Goal: Answer question/provide support

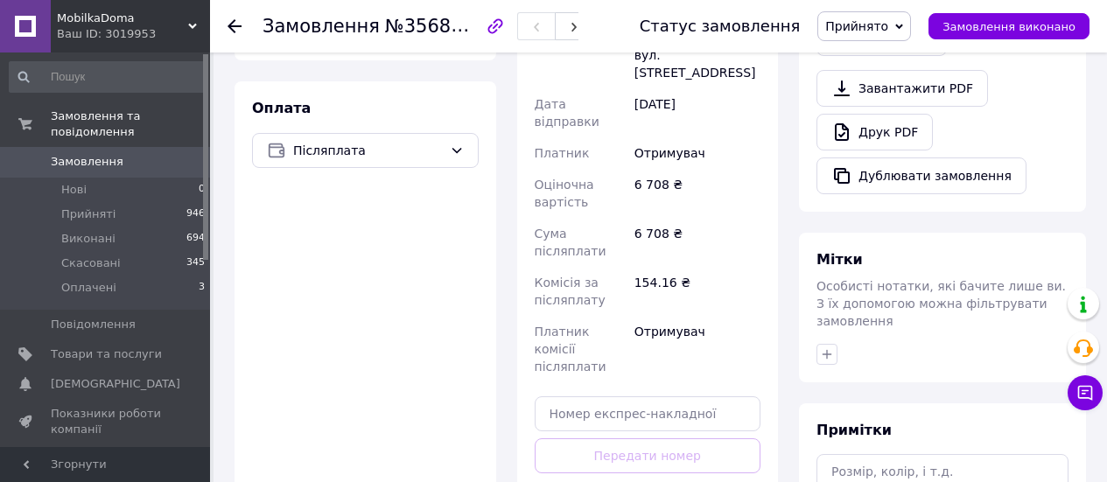
scroll to position [664, 0]
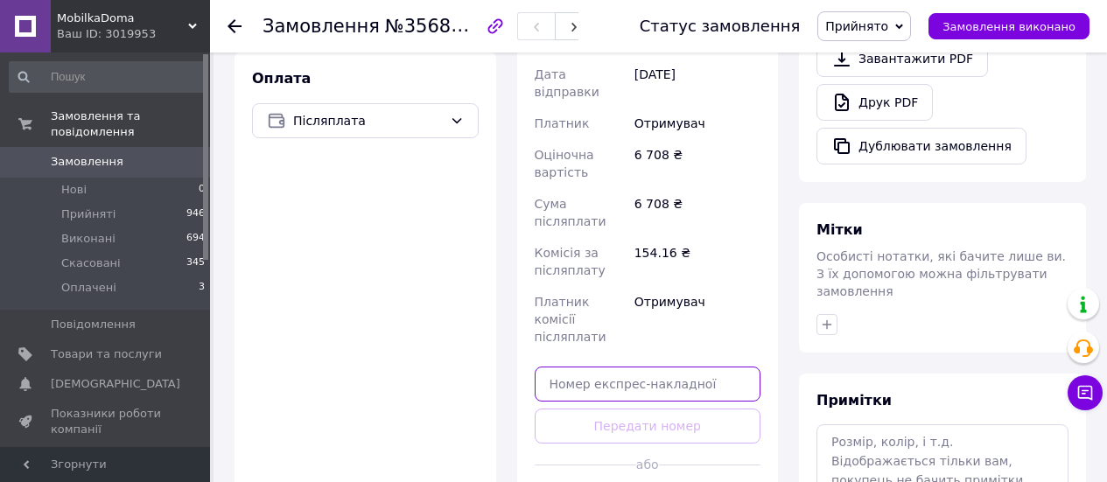
click at [660, 367] on input "text" at bounding box center [648, 384] width 227 height 35
paste input "20451225202213"
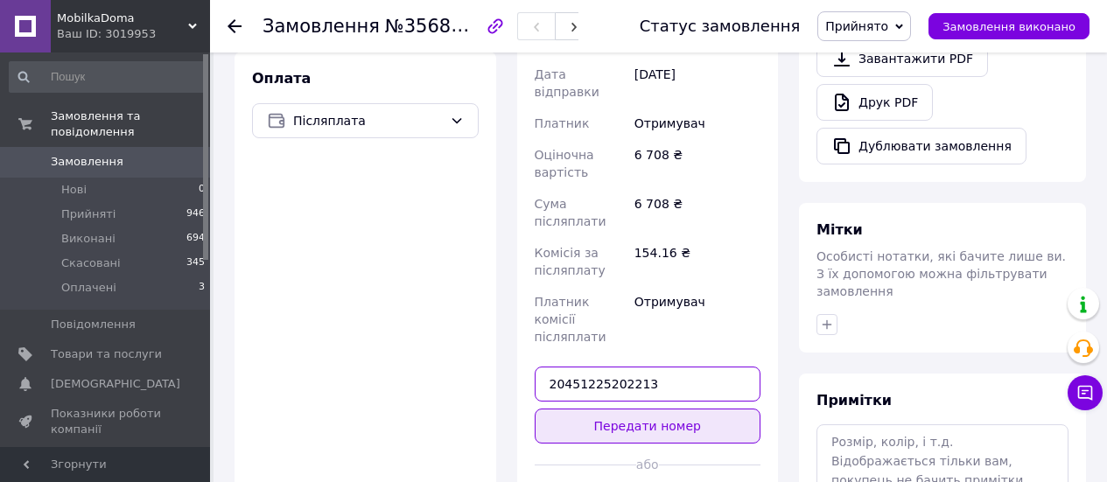
type input "20451225202213"
click at [673, 409] on button "Передати номер" at bounding box center [648, 426] width 227 height 35
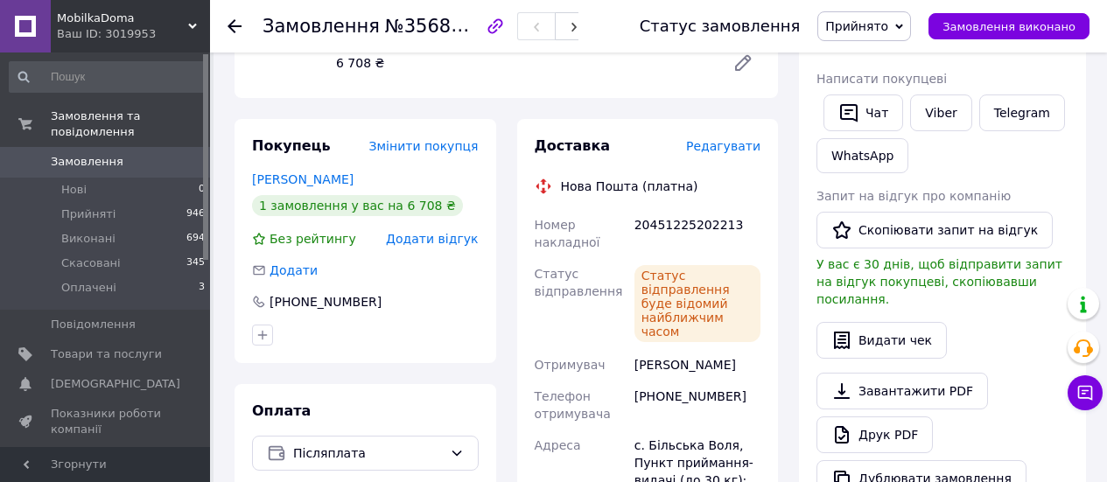
scroll to position [314, 0]
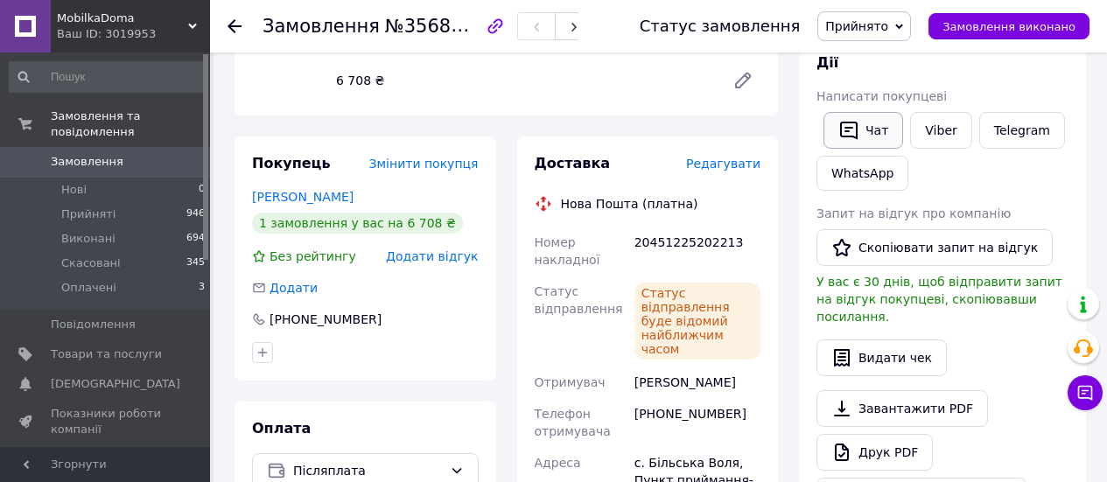
click at [873, 134] on button "Чат" at bounding box center [864, 130] width 80 height 37
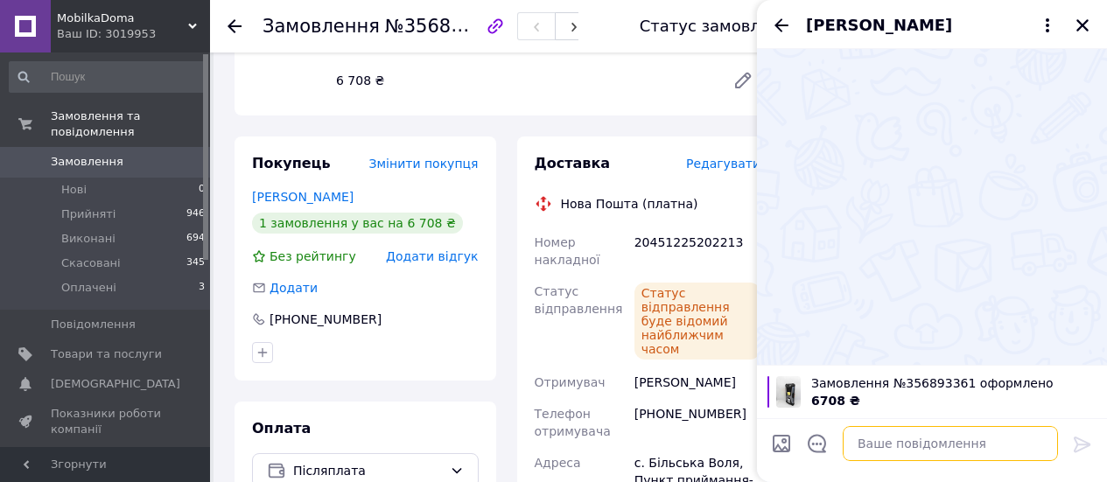
click at [906, 446] on textarea at bounding box center [950, 443] width 215 height 35
paste textarea "20451225202213"
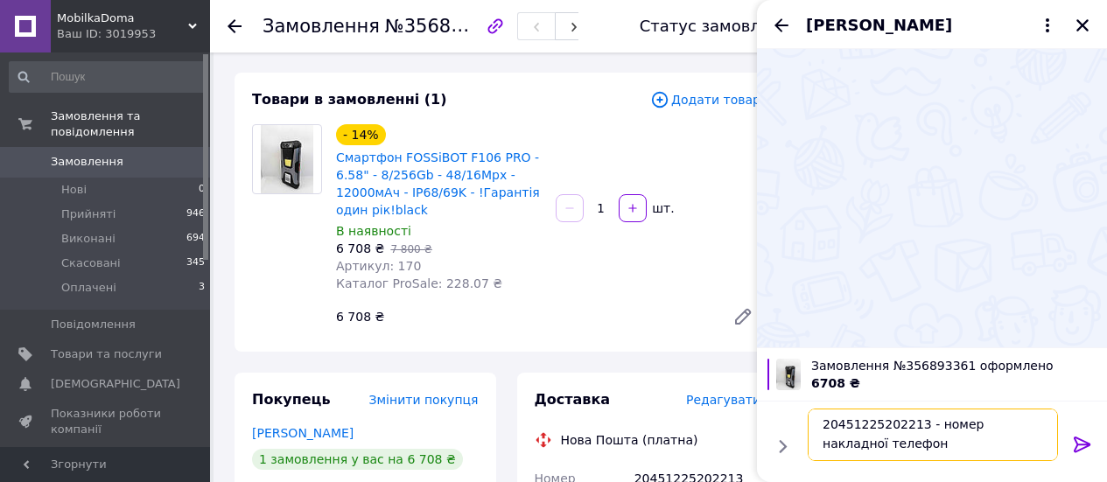
scroll to position [52, 0]
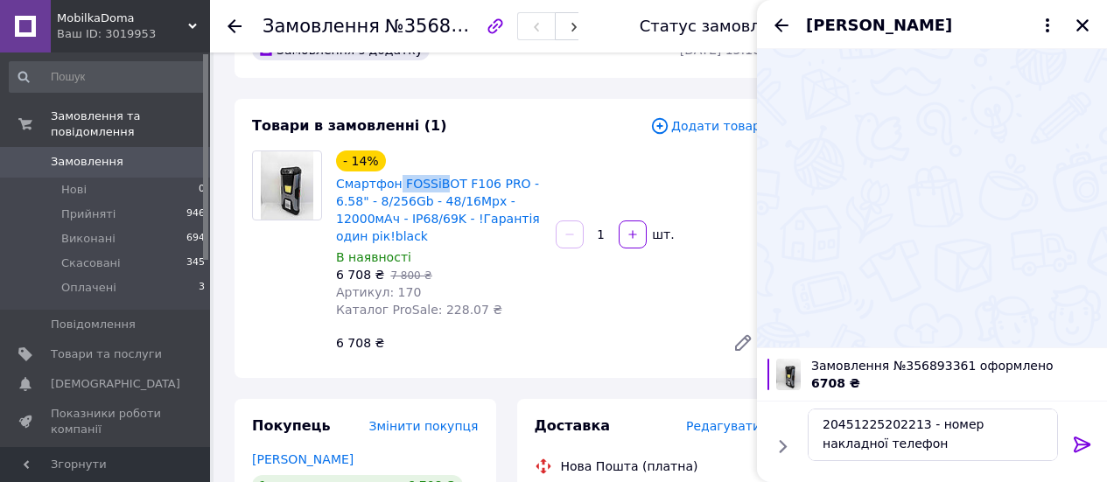
drag, startPoint x: 394, startPoint y: 165, endPoint x: 432, endPoint y: 172, distance: 39.1
click at [432, 172] on div "- 14% Смартфон FOSSiBOT F106 PRO - 6.58" - 8/256Gb - 48/16Мрх - 12000мАч - IP68…" at bounding box center [438, 198] width 209 height 98
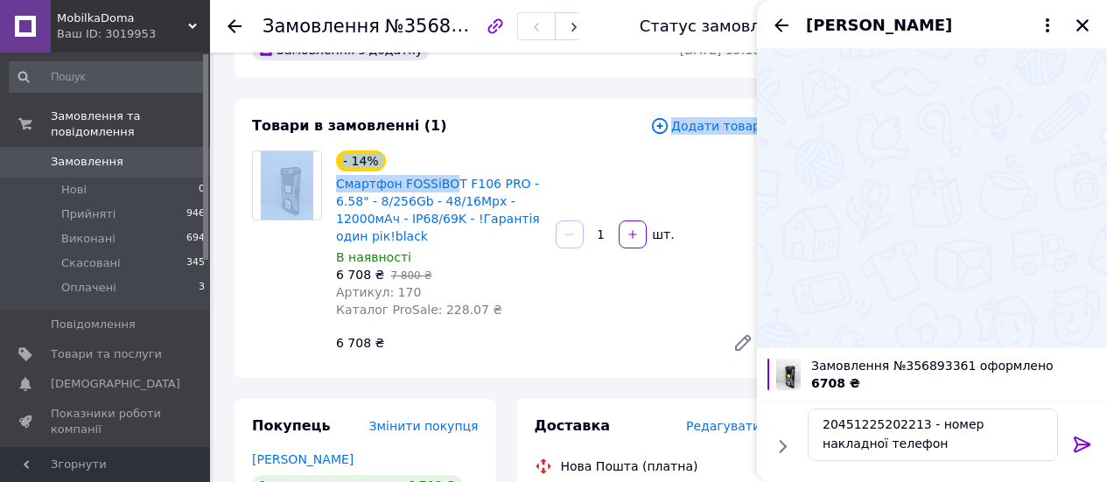
click at [442, 137] on div "Товари в замовленні (1) Додати товар - 14% Смартфон FOSSiBOT F106 PRO - 6.58" -…" at bounding box center [507, 238] width 544 height 279
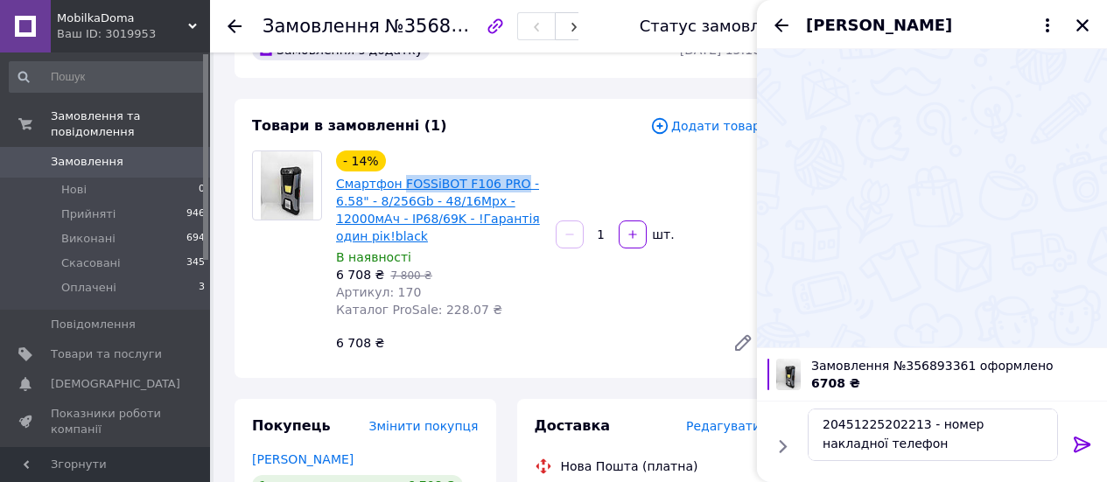
drag, startPoint x: 397, startPoint y: 171, endPoint x: 502, endPoint y: 183, distance: 105.7
click at [502, 183] on div "- 14% Смартфон FOSSiBOT F106 PRO - 6.58" - 8/256Gb - 48/16Мрх - 12000мАч - IP68…" at bounding box center [438, 198] width 209 height 98
copy link "FOSSiBOT F106 PRO"
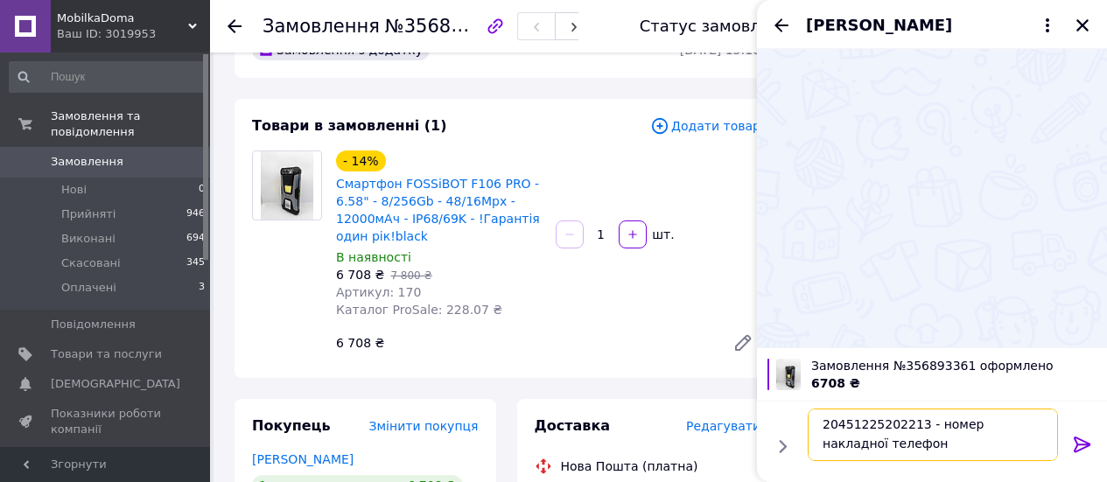
click at [913, 449] on textarea "20451225202213 - номер накладної телефон" at bounding box center [933, 435] width 250 height 53
paste textarea "FOSSiBOT F106 PRO"
type textarea "20451225202213 - номер накладної телефон FOSSiBOT F106 PRO"
click at [1078, 447] on icon at bounding box center [1082, 444] width 21 height 21
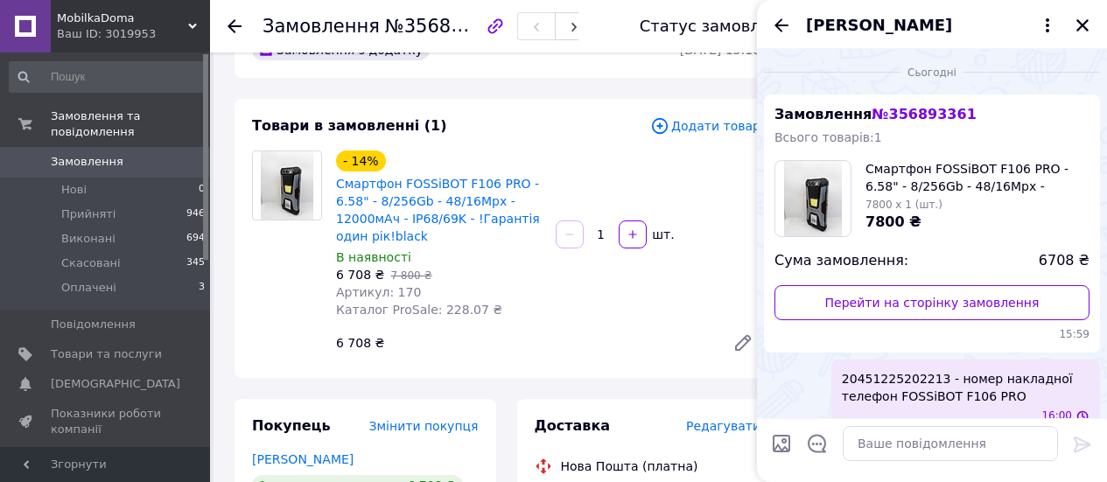
scroll to position [23, 0]
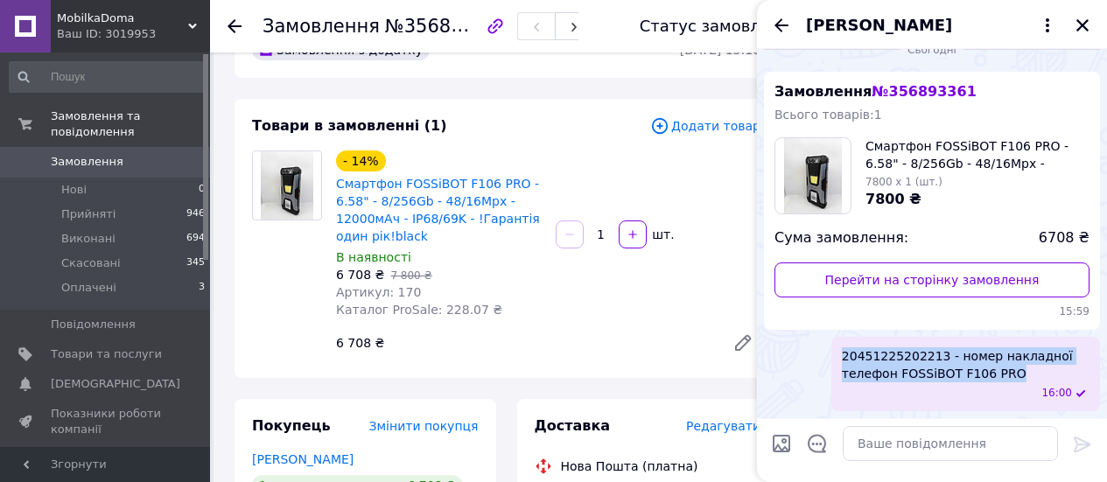
drag, startPoint x: 842, startPoint y: 358, endPoint x: 1000, endPoint y: 371, distance: 158.1
click at [1000, 371] on span "20451225202213 - номер накладної телефон FOSSiBOT F106 PRO" at bounding box center [966, 364] width 248 height 35
copy span "20451225202213 - номер накладної телефон FOSSiBOT F106 PRO"
click at [1079, 26] on icon "Закрити" at bounding box center [1083, 26] width 16 height 16
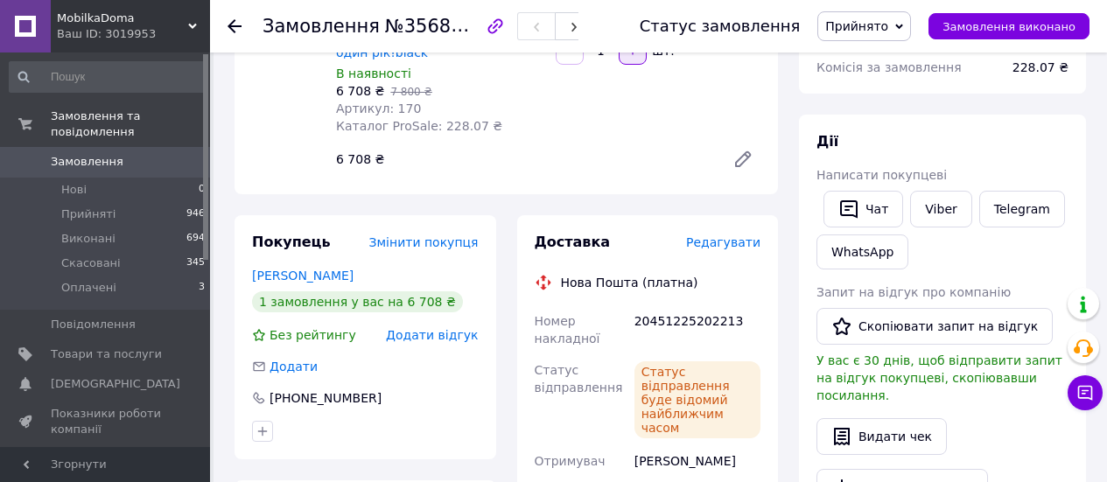
scroll to position [314, 0]
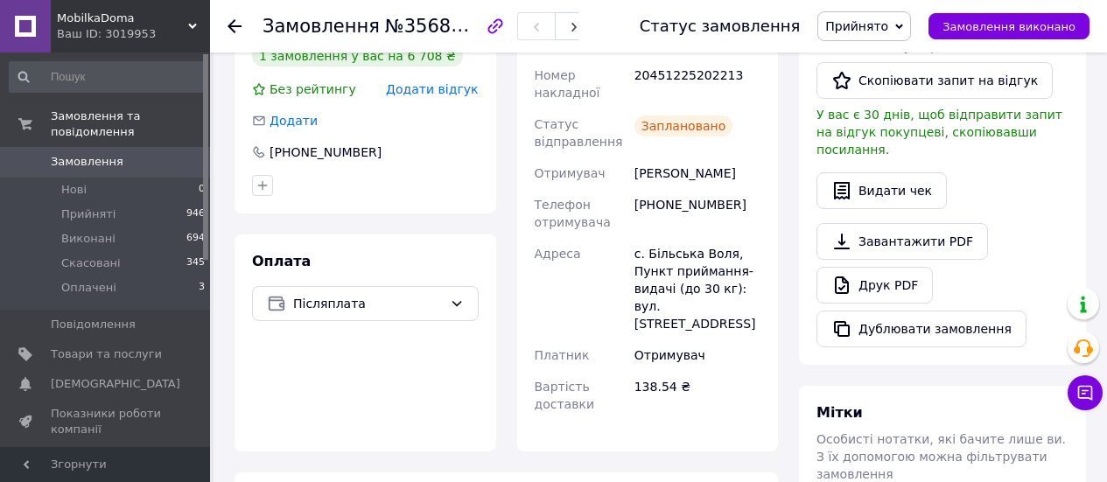
scroll to position [402, 0]
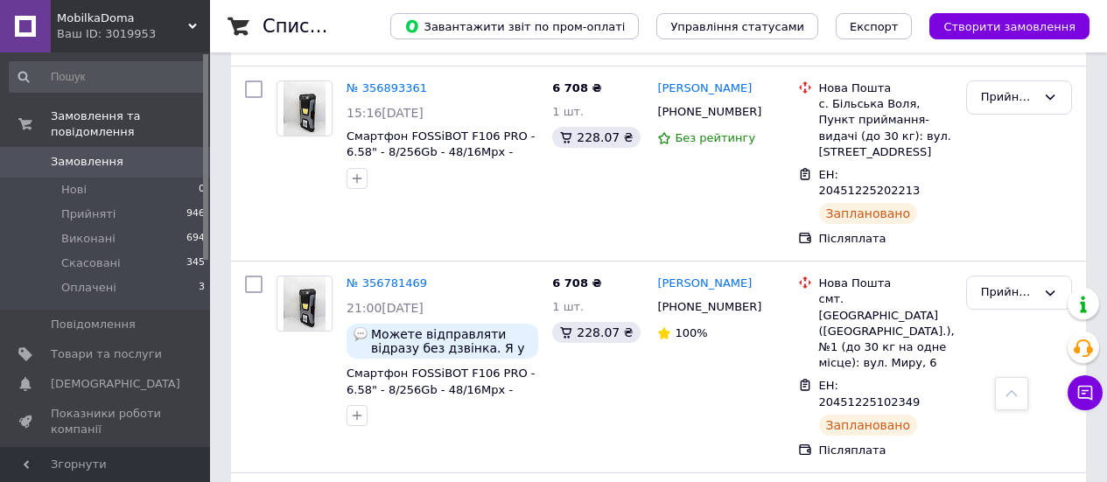
scroll to position [613, 0]
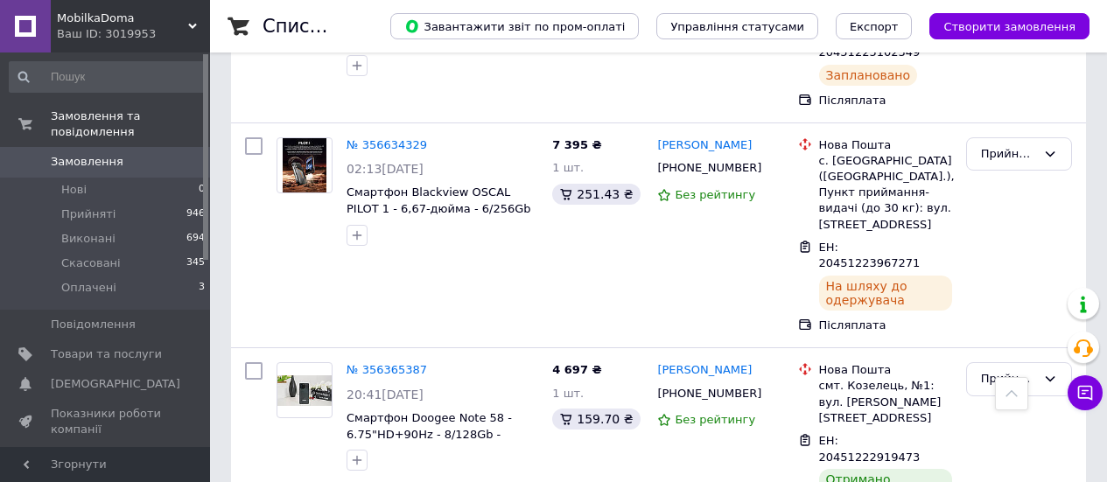
click at [133, 406] on span "Показники роботи компанії" at bounding box center [106, 422] width 111 height 32
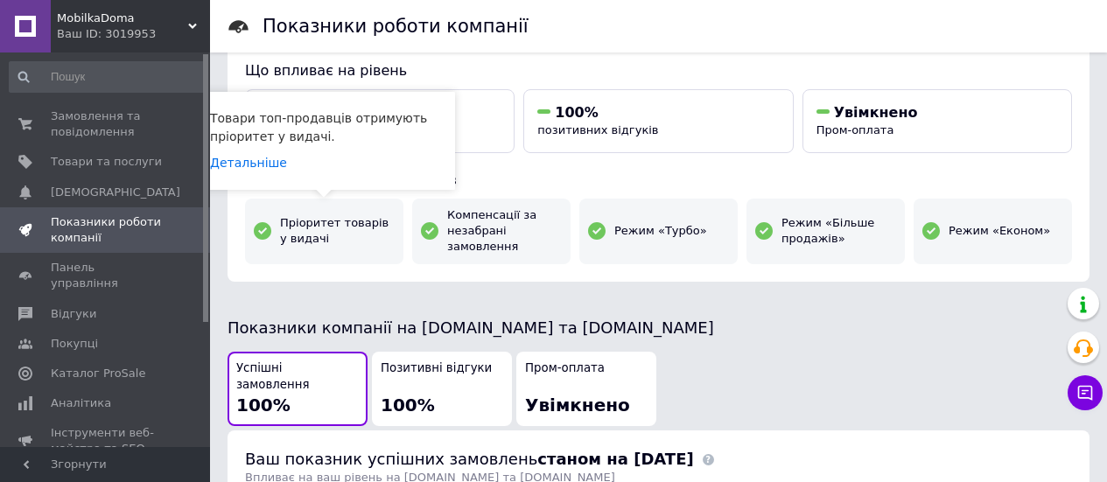
scroll to position [175, 0]
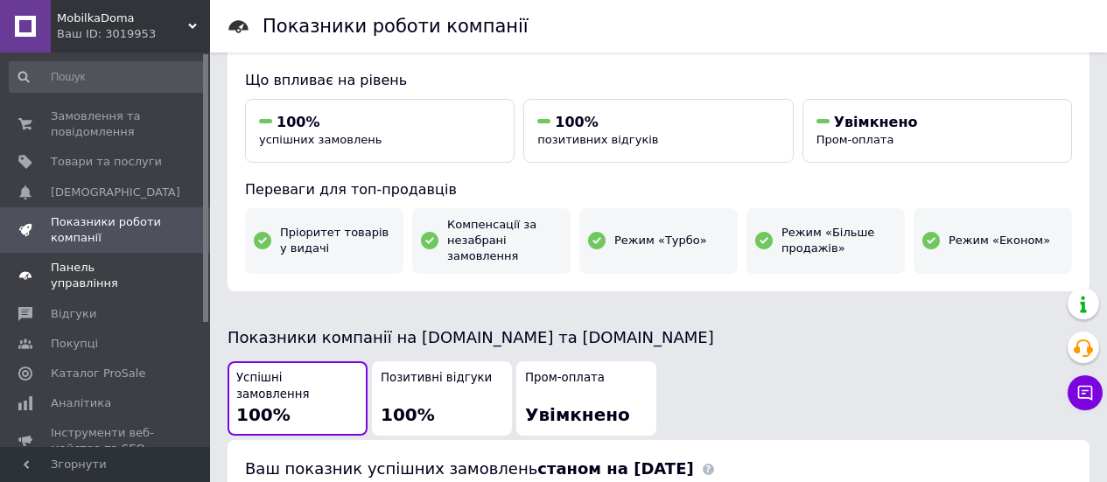
click at [145, 266] on span "Панель управління" at bounding box center [106, 276] width 111 height 32
